Goal: Feedback & Contribution: Contribute content

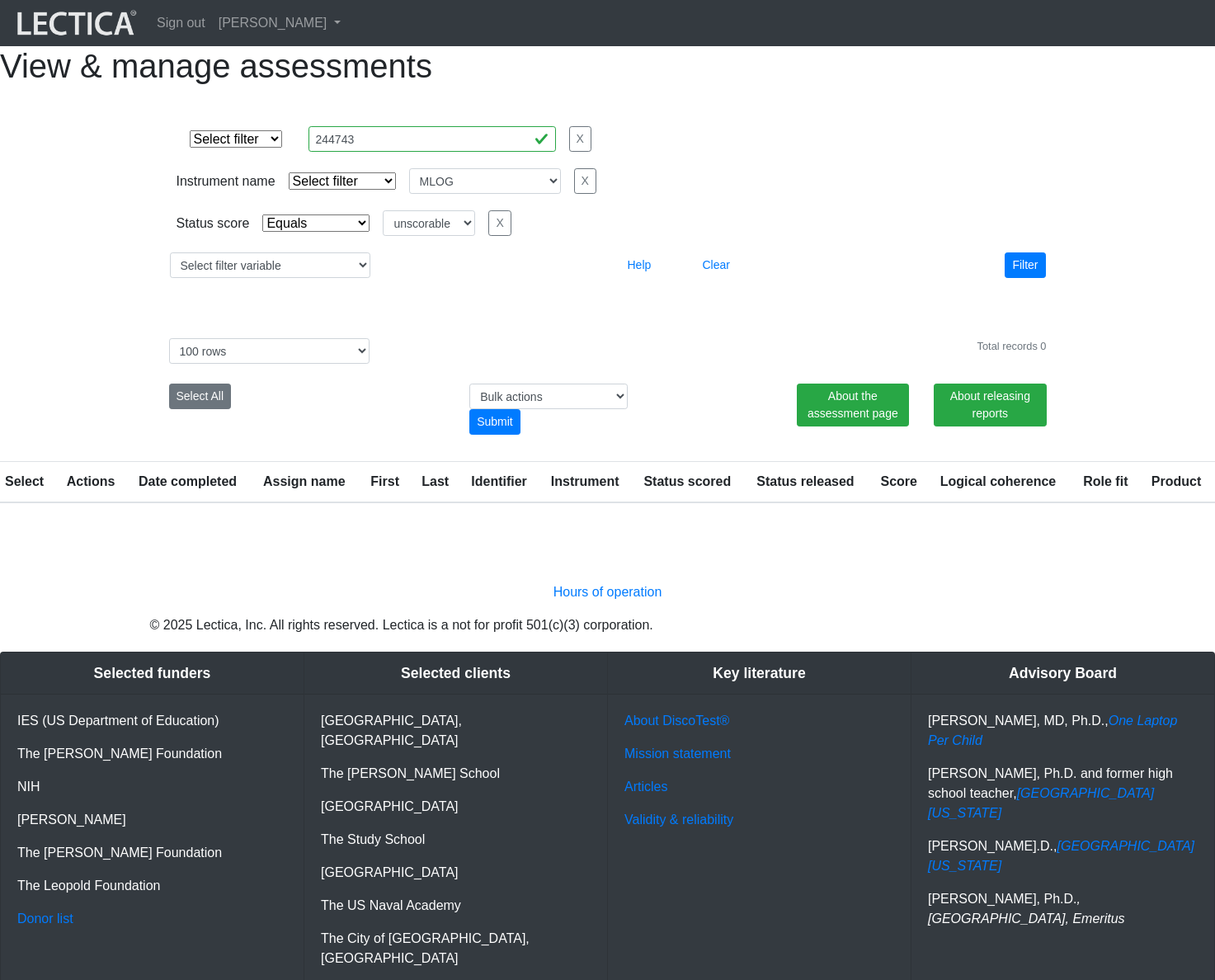
select select
select select "MLOG"
select select "unscorable"
select select "100"
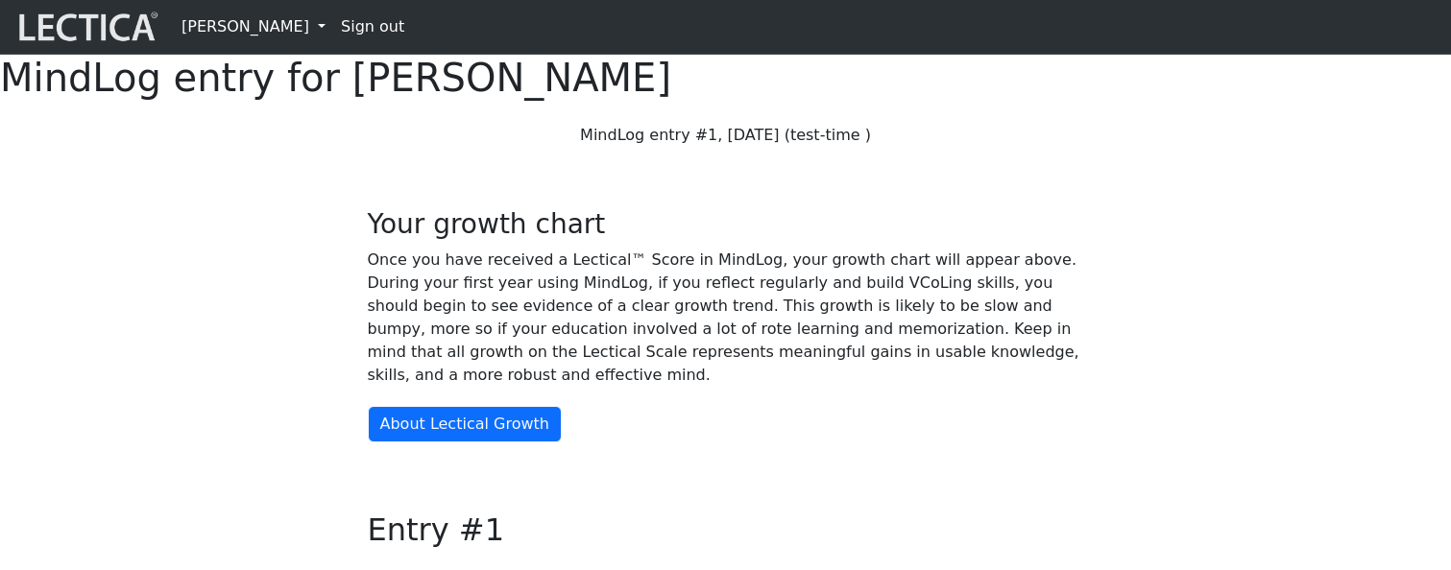
scroll to position [1492, 0]
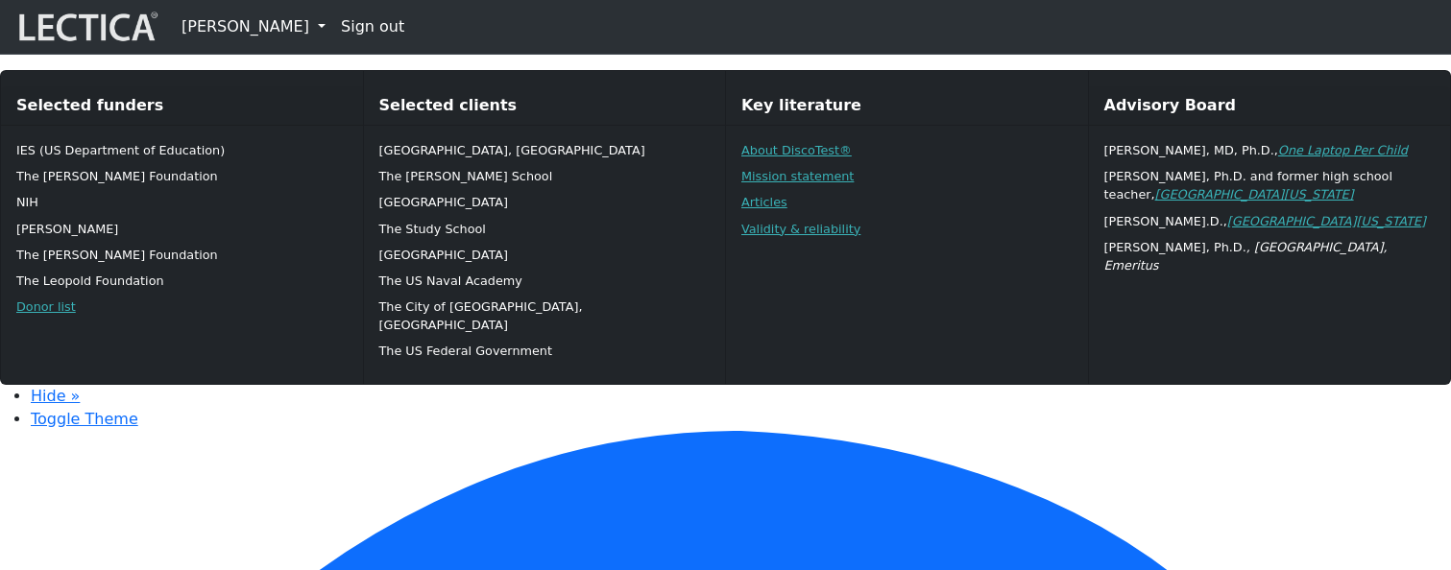
click at [284, 27] on link "[PERSON_NAME]" at bounding box center [253, 27] width 159 height 38
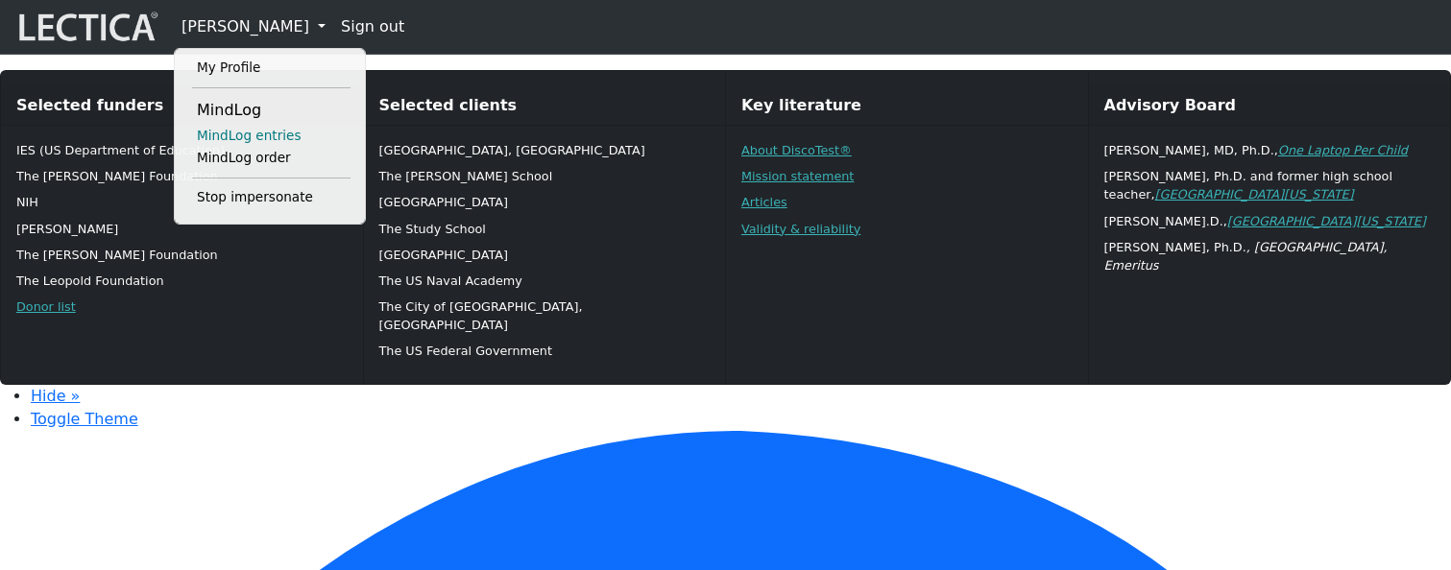
click at [262, 142] on link "MindLog entries" at bounding box center [271, 136] width 158 height 23
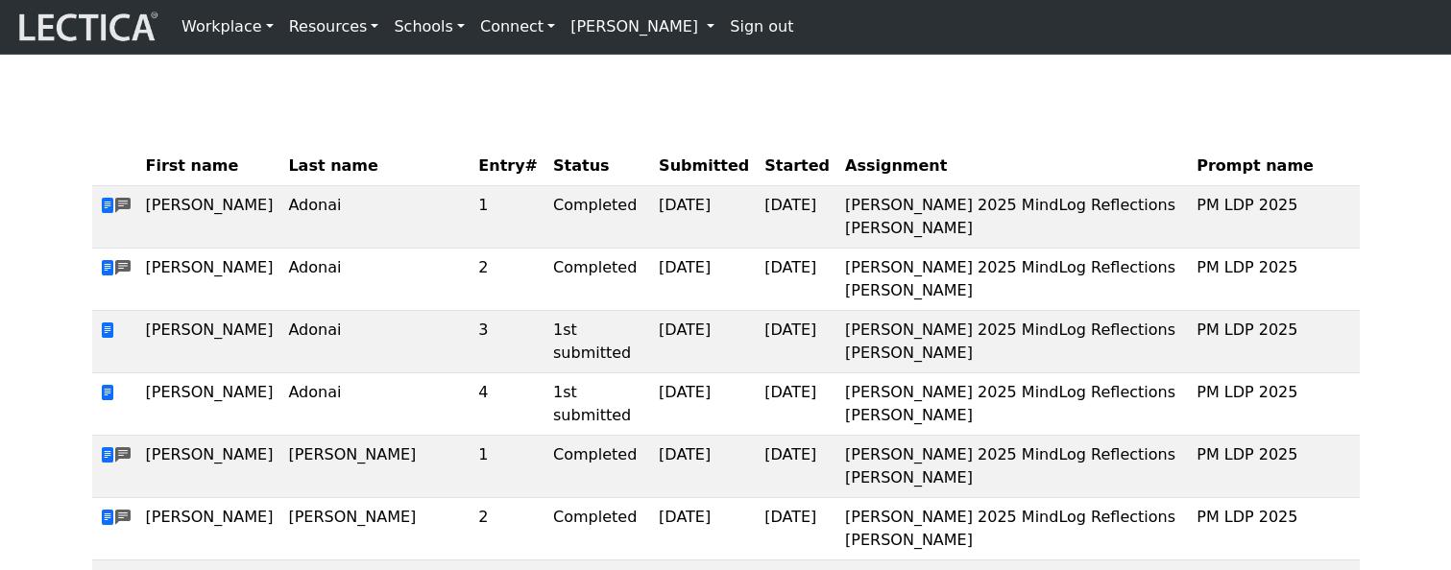
scroll to position [113, 0]
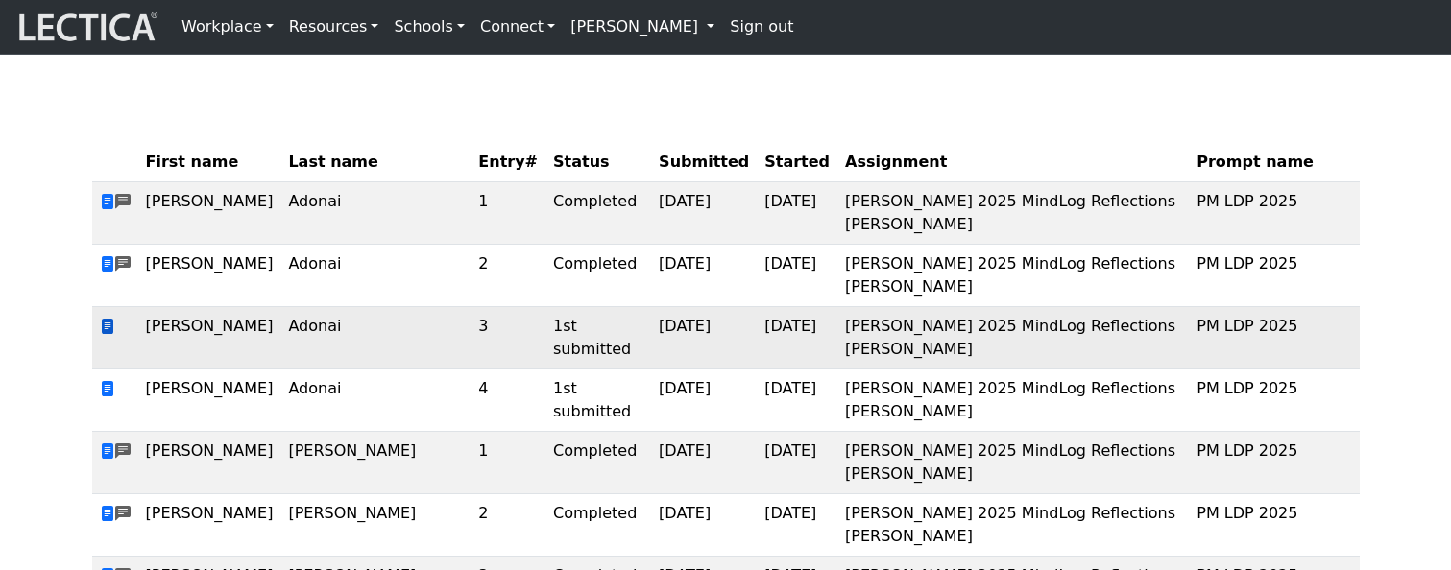
click at [108, 336] on span at bounding box center [107, 327] width 15 height 18
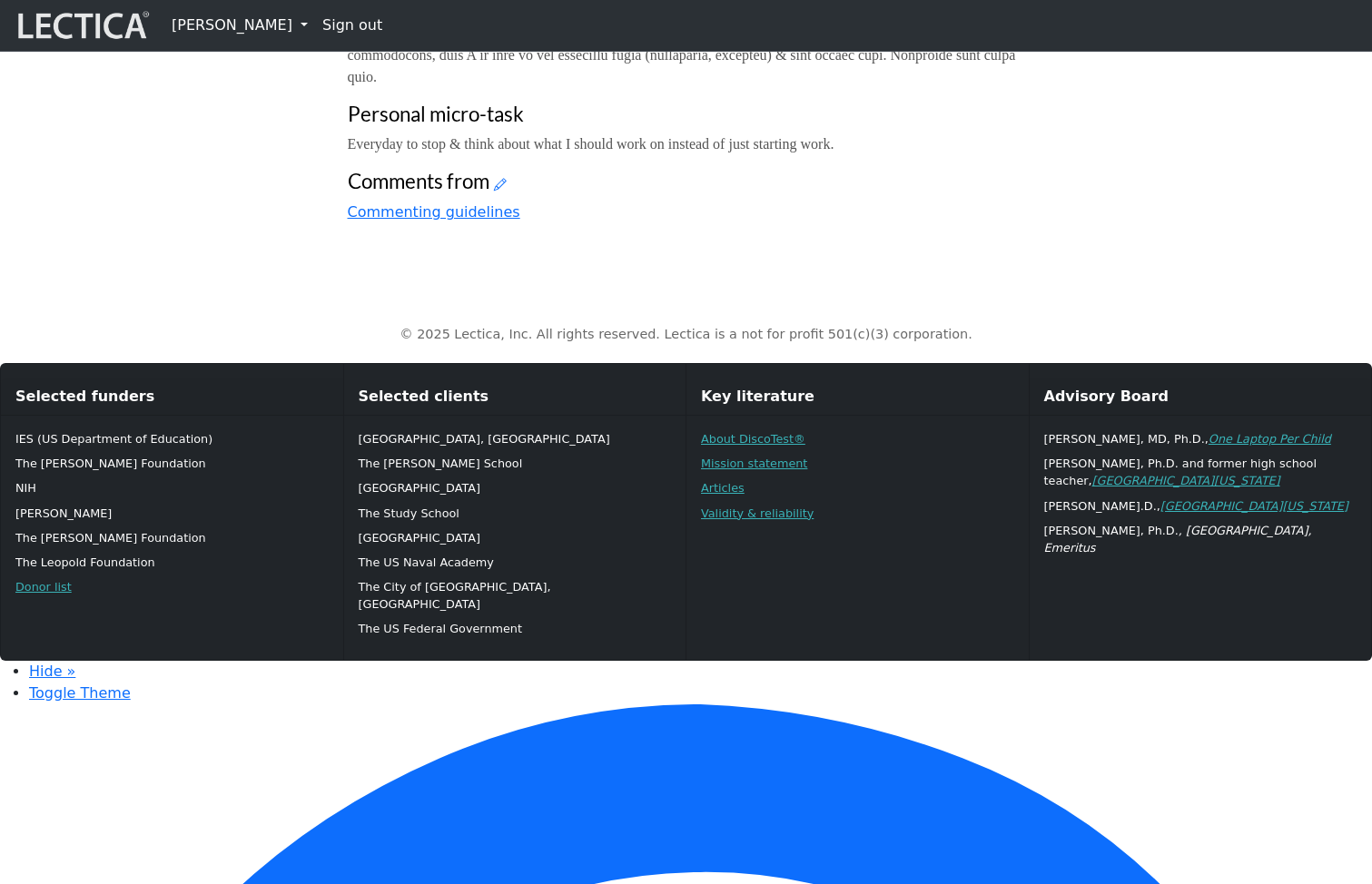
scroll to position [1050, 0]
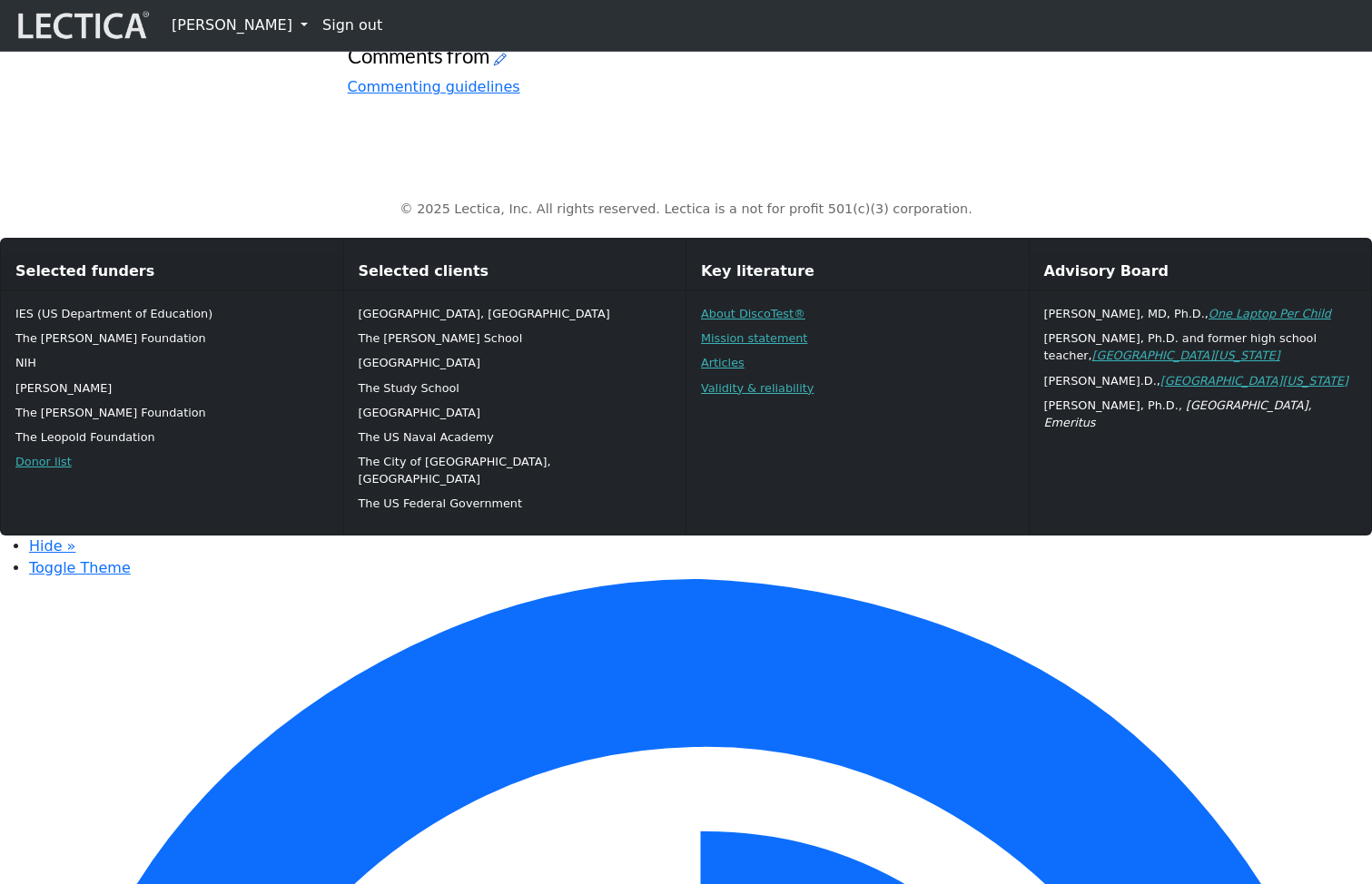
click at [501, 66] on icon at bounding box center [499, 59] width 12 height 15
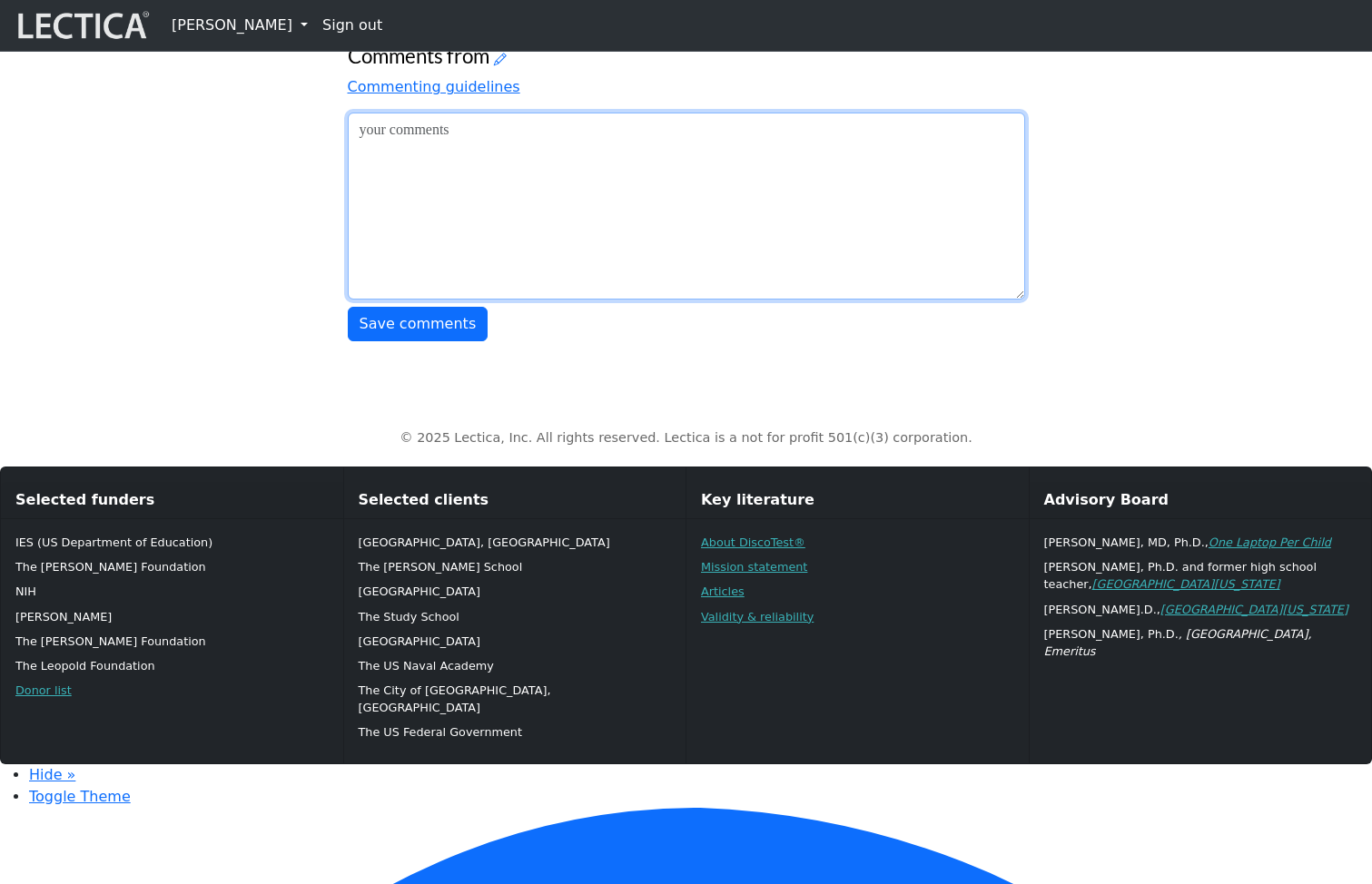
click at [454, 300] on textarea at bounding box center [686, 206] width 677 height 187
type textarea "hey hooo let's goo"
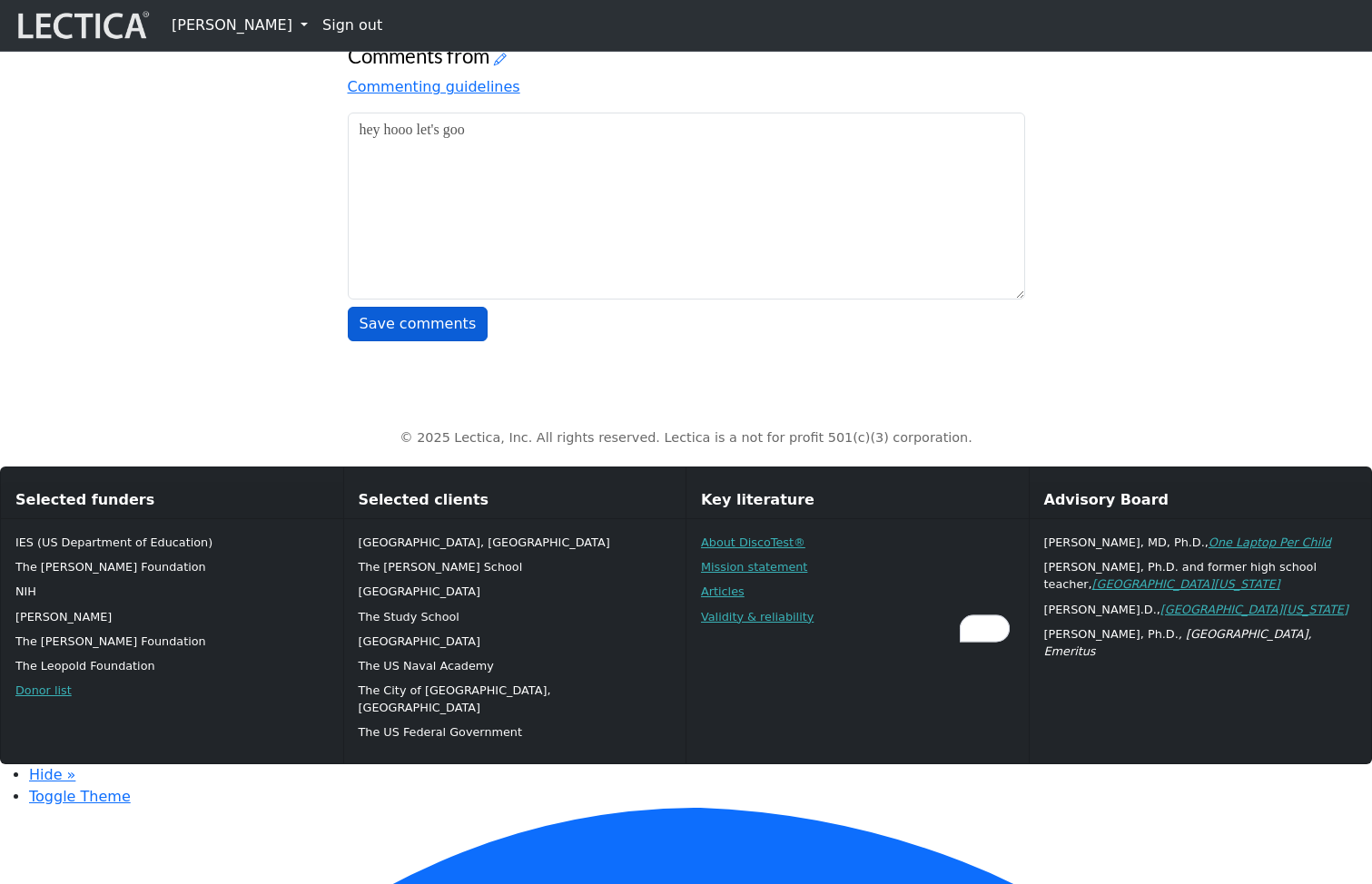
click at [423, 341] on button "Save comments" at bounding box center [418, 324] width 141 height 34
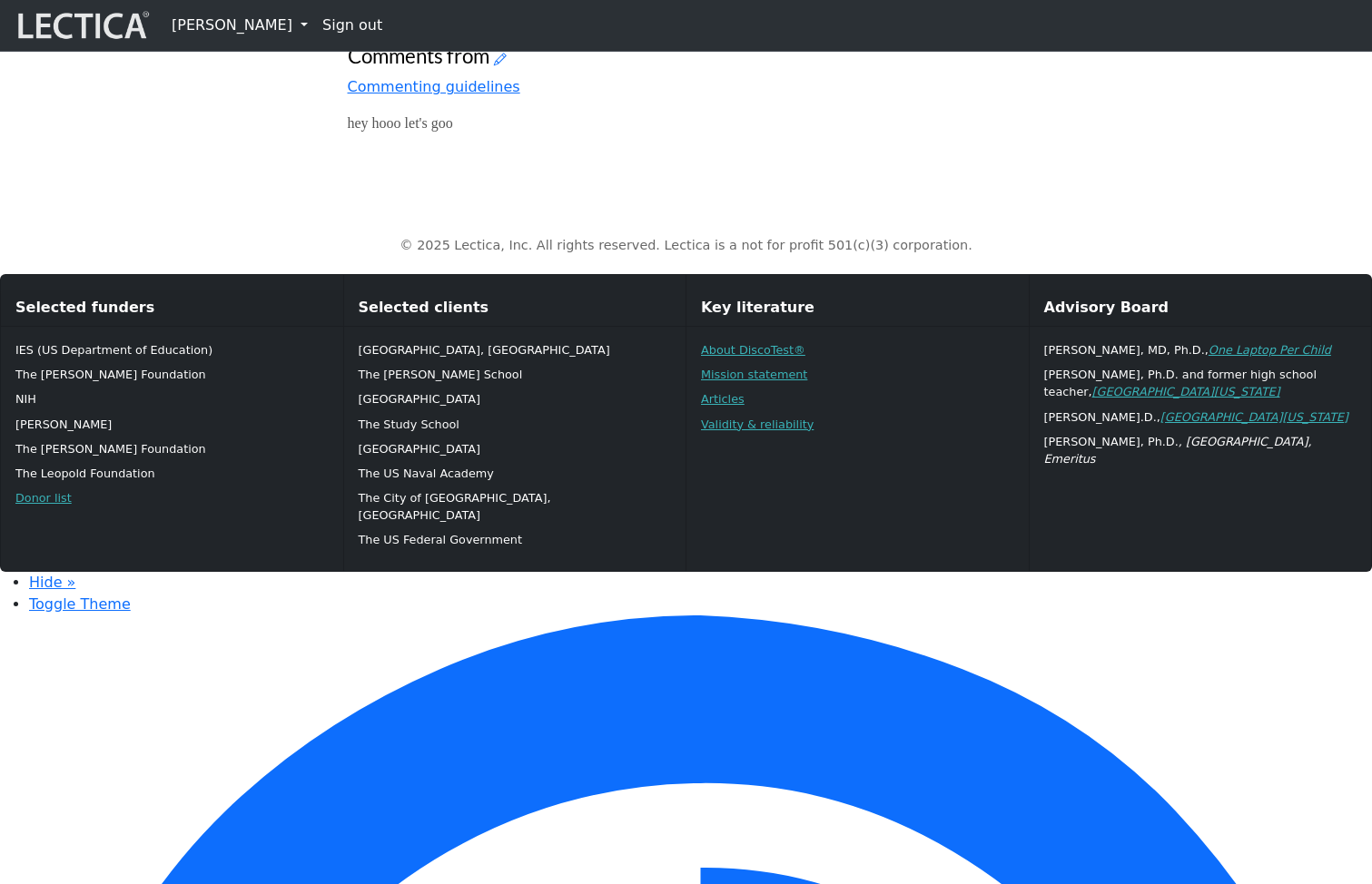
click at [498, 66] on icon at bounding box center [499, 59] width 12 height 15
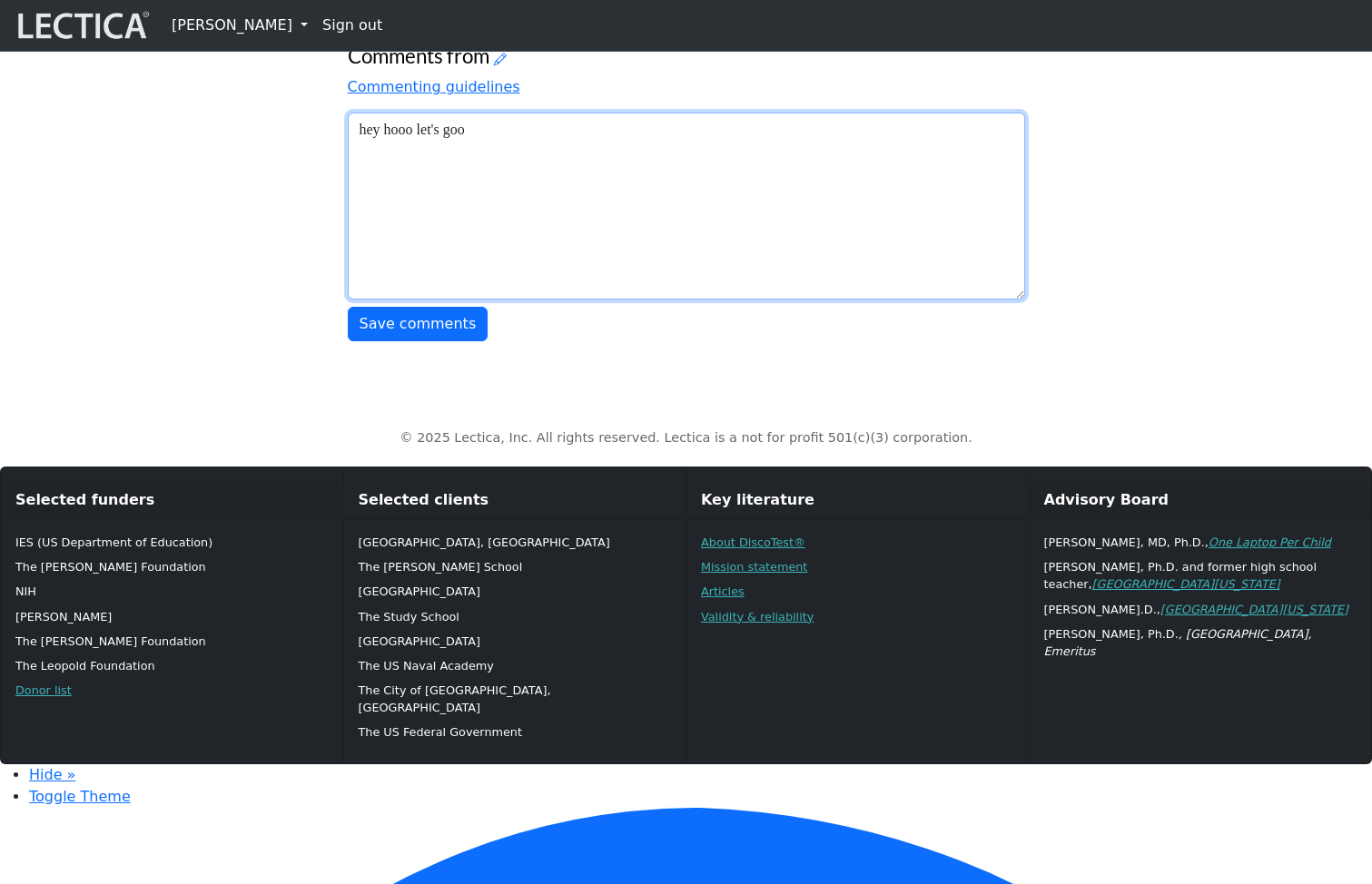
click at [528, 300] on textarea "hey hooo let's goo" at bounding box center [686, 206] width 677 height 187
type textarea "hey hooo let's goo x"
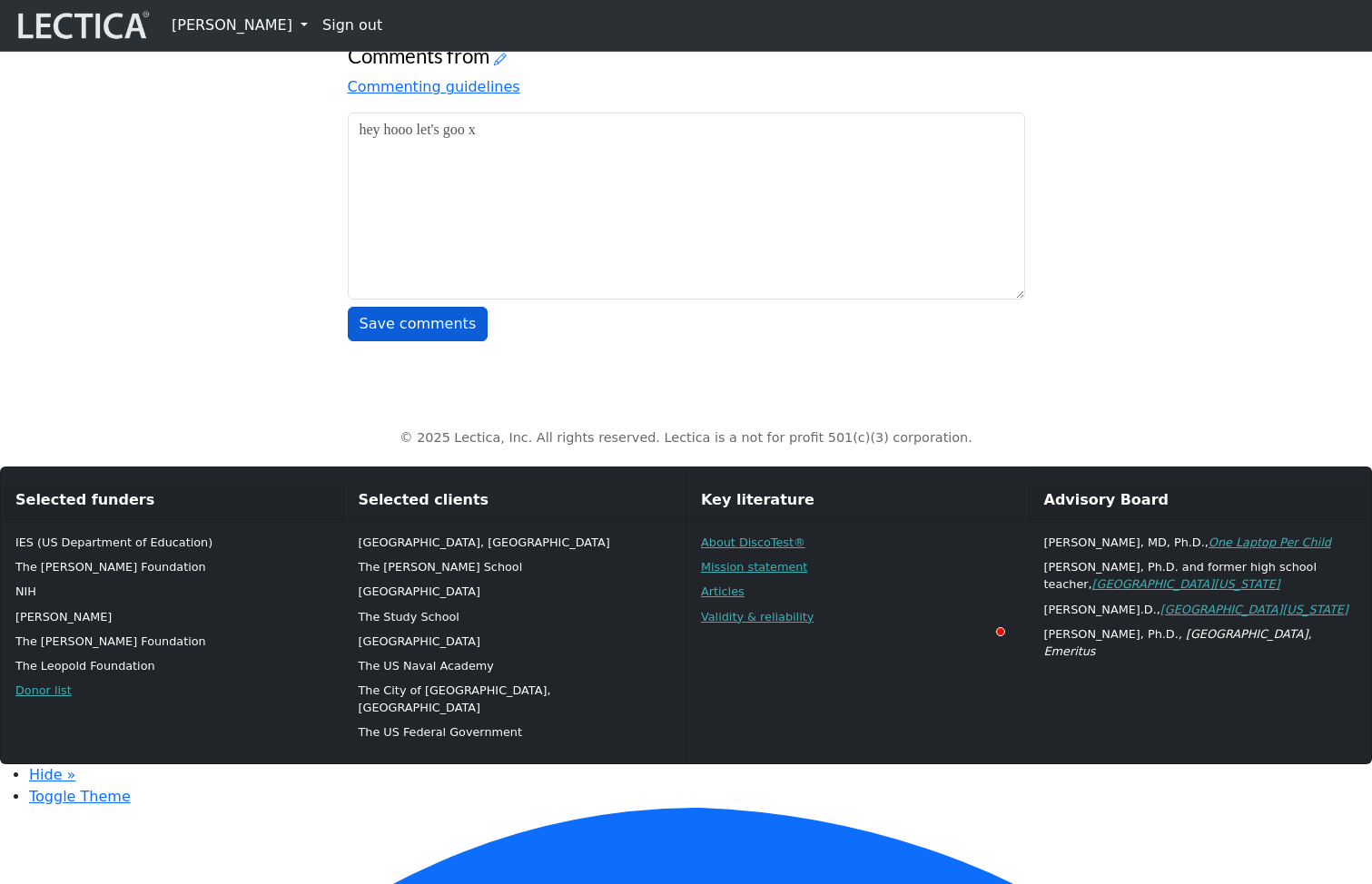
click at [384, 341] on button "Save comments" at bounding box center [418, 324] width 141 height 34
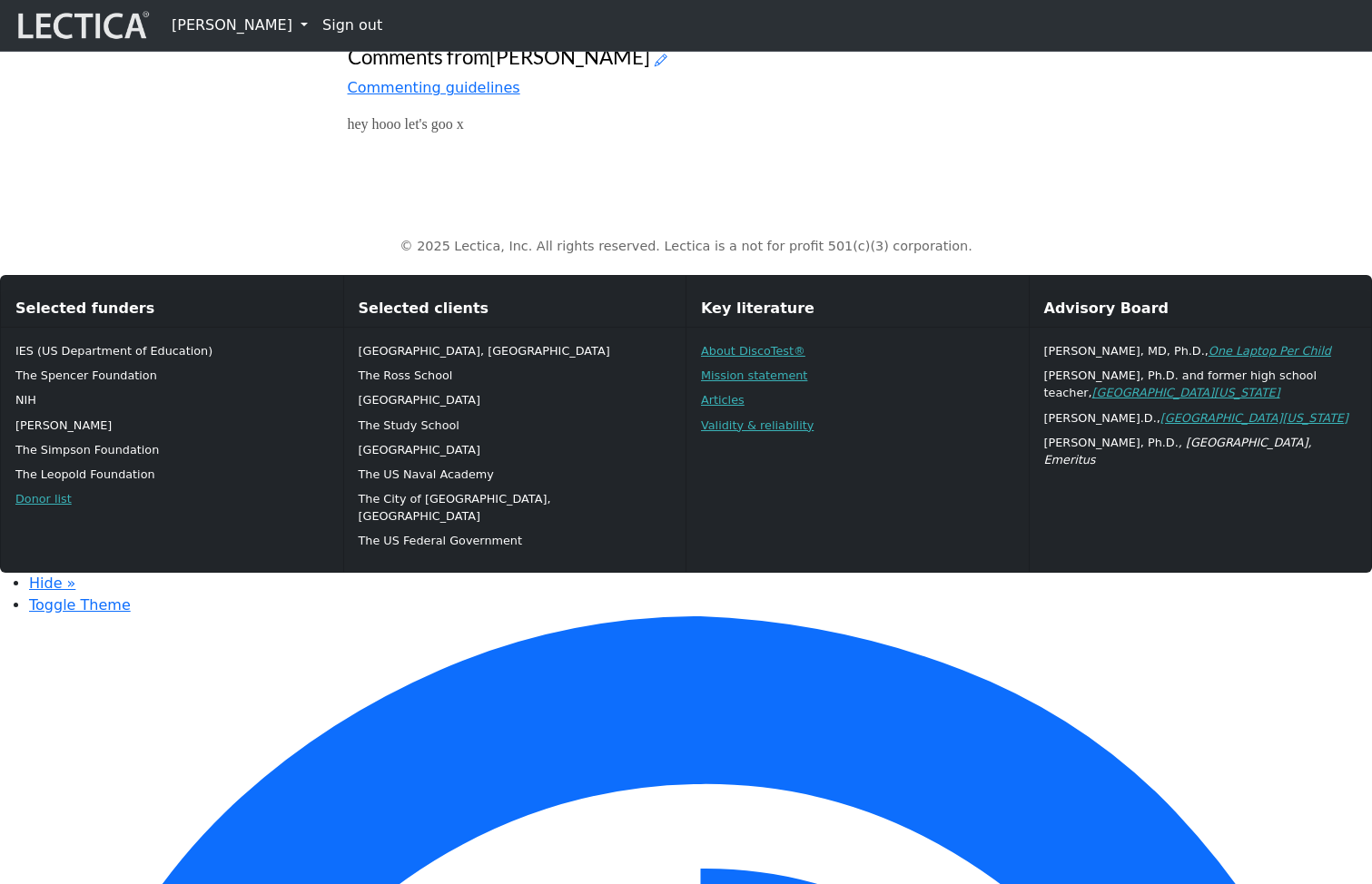
scroll to position [1050, 0]
